Goal: Task Accomplishment & Management: Manage account settings

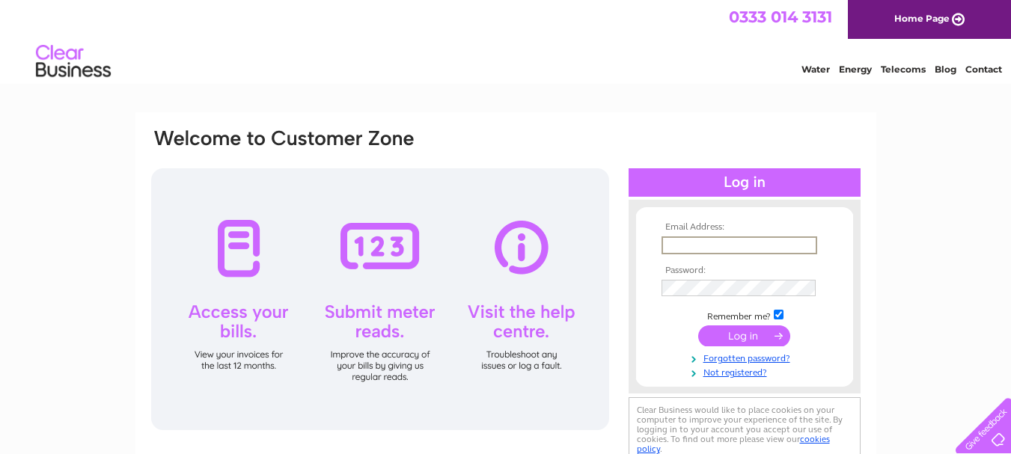
click at [710, 247] on input "text" at bounding box center [740, 246] width 156 height 18
type input "timwarrington2000@yahoo.com"
click at [698, 326] on input "submit" at bounding box center [744, 336] width 92 height 21
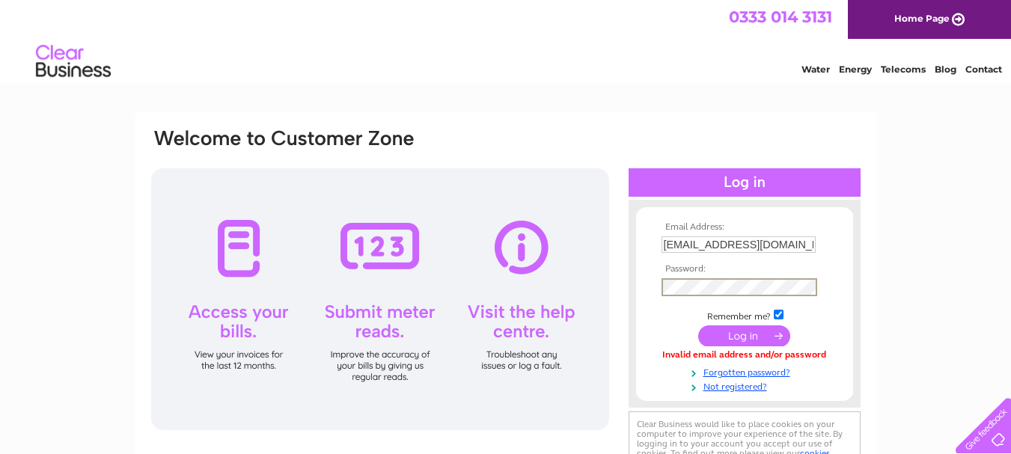
click at [698, 326] on input "submit" at bounding box center [744, 336] width 92 height 21
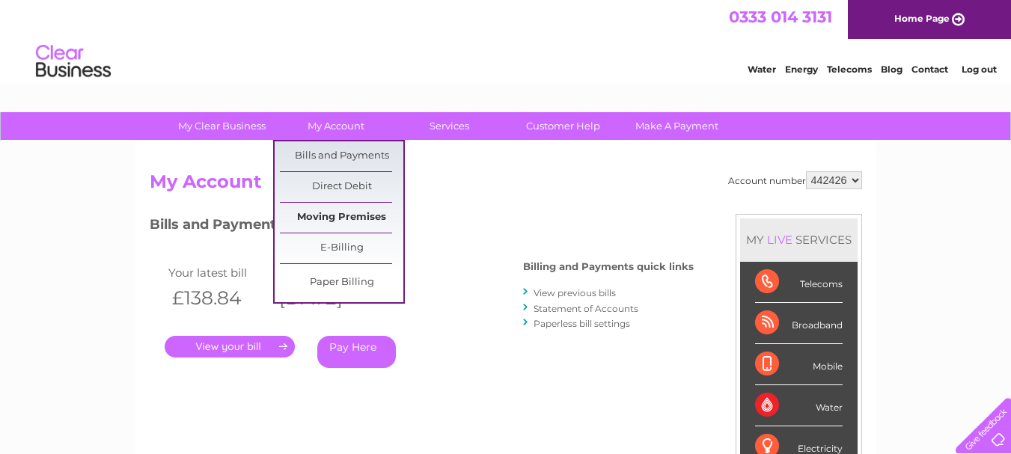
click at [343, 211] on link "Moving Premises" at bounding box center [341, 218] width 123 height 30
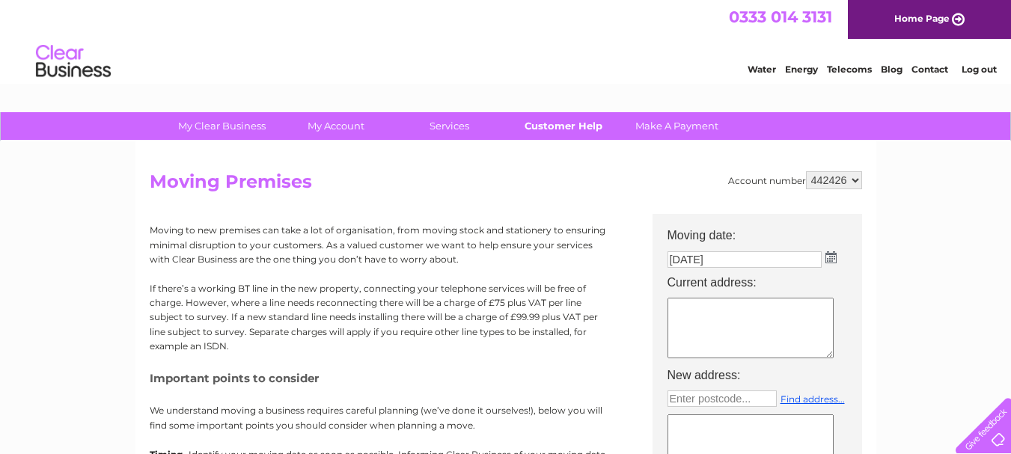
click at [559, 127] on link "Customer Help" at bounding box center [562, 126] width 123 height 28
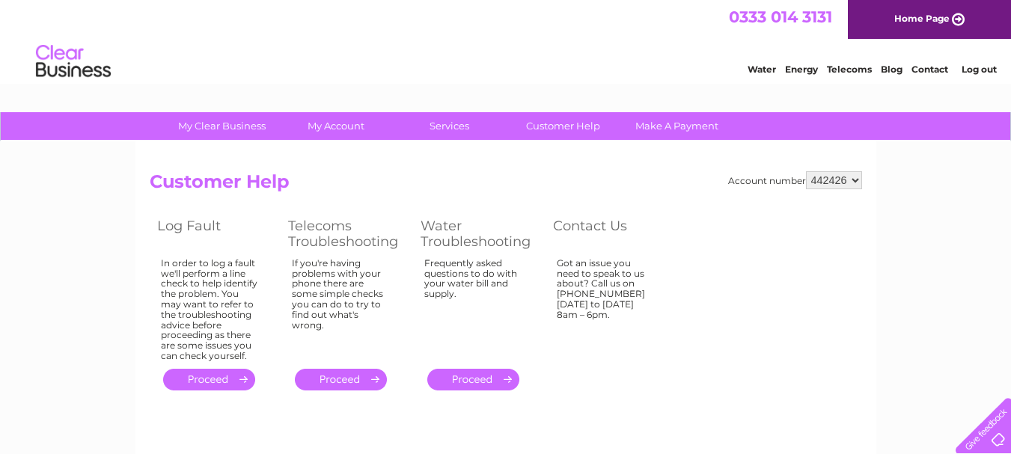
click at [988, 72] on link "Log out" at bounding box center [979, 69] width 35 height 11
